Goal: Task Accomplishment & Management: Manage account settings

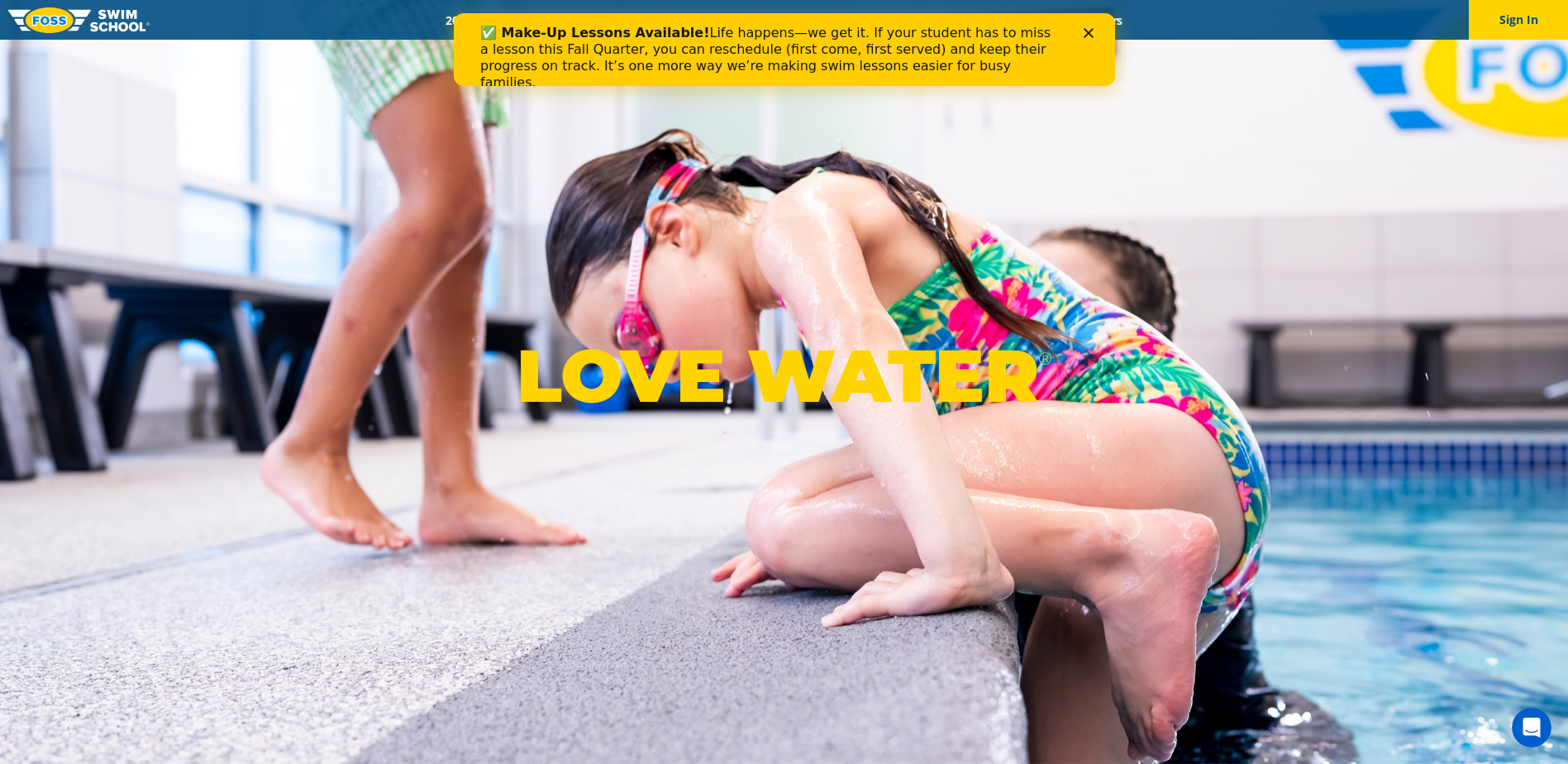
click at [953, 59] on div "✅ Make-Up Lessons Available! Life happens—we get it. If your student has to mis…" at bounding box center [769, 58] width 582 height 66
click at [735, 72] on div "✅ Make-Up Lessons Available! Life happens—we get it. If your student has to mis…" at bounding box center [769, 58] width 582 height 66
click at [1086, 28] on icon "Close" at bounding box center [1087, 33] width 10 height 10
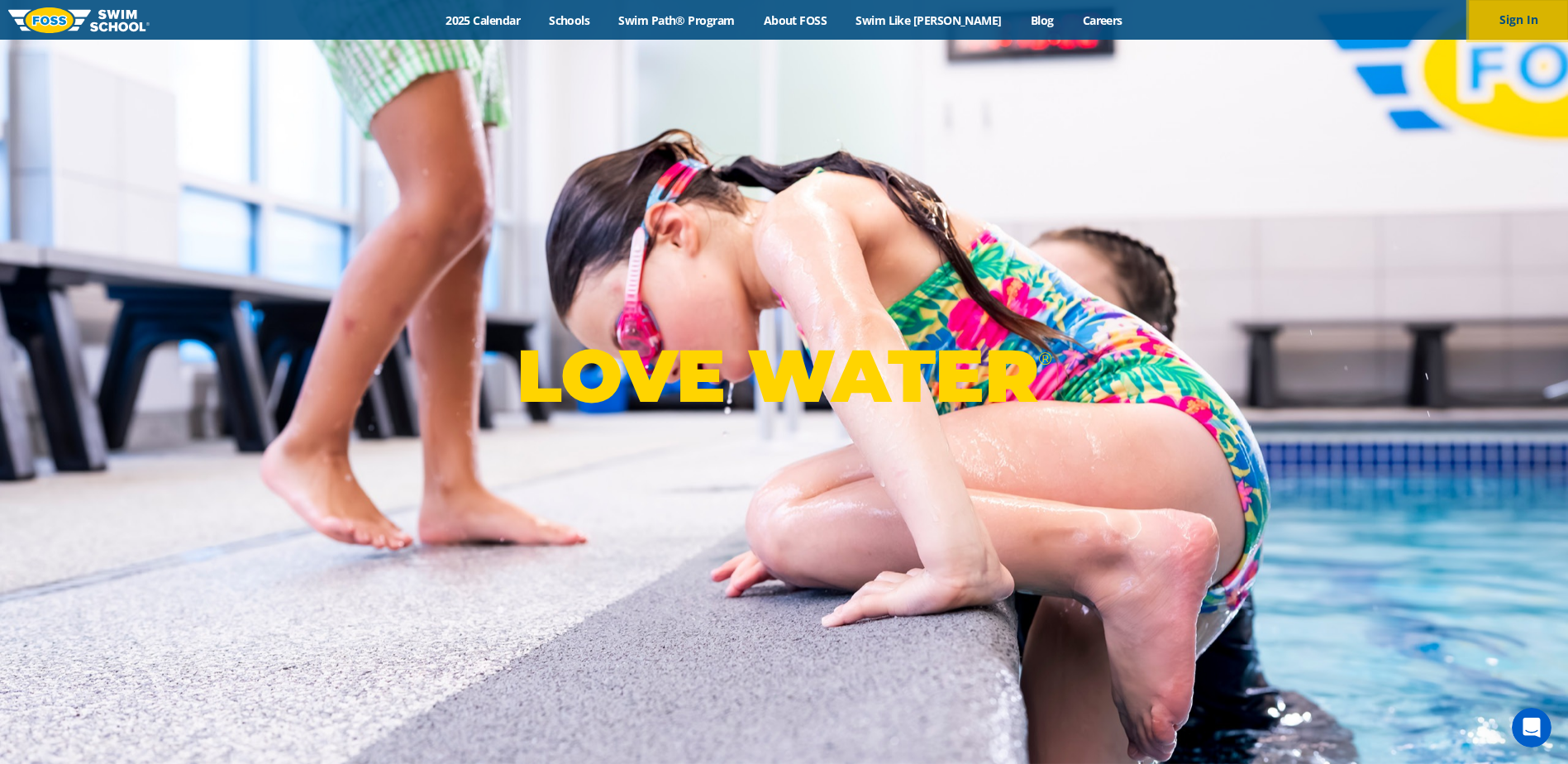
click at [1519, 17] on button "Sign In" at bounding box center [1518, 19] width 99 height 39
